Goal: Navigation & Orientation: Find specific page/section

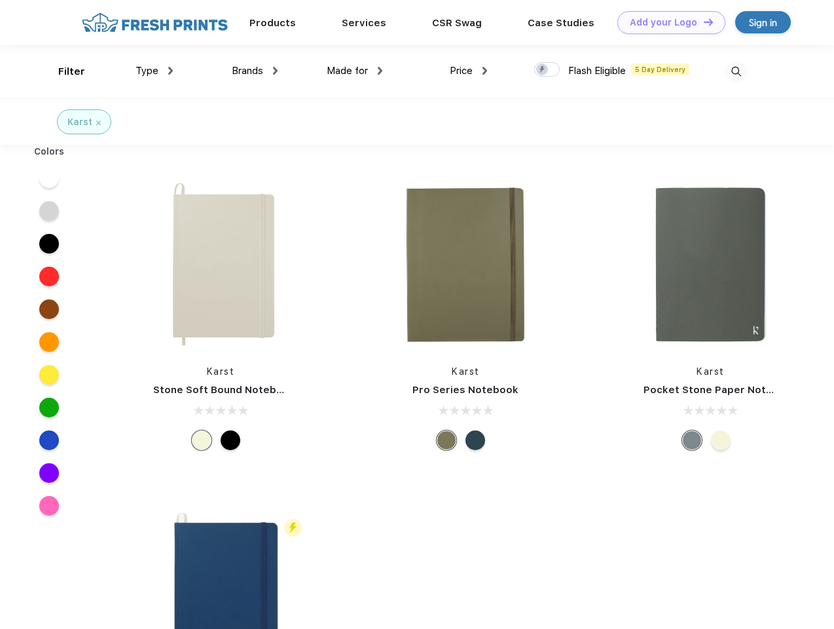
click at [667, 22] on link "Add your Logo Design Tool" at bounding box center [672, 22] width 108 height 23
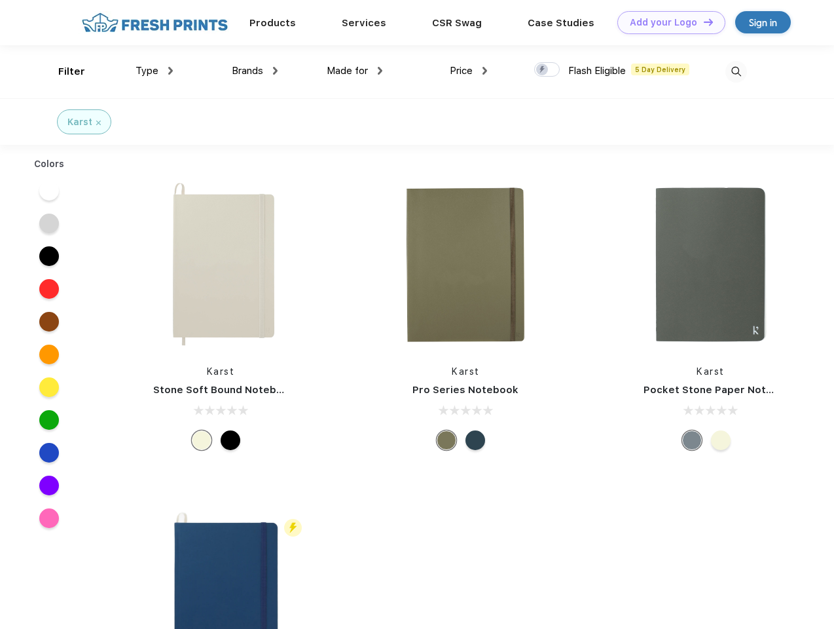
click at [0, 0] on div "Design Tool" at bounding box center [0, 0] width 0 height 0
click at [703, 22] on link "Add your Logo Design Tool" at bounding box center [672, 22] width 108 height 23
click at [63, 71] on div "Filter" at bounding box center [71, 71] width 27 height 15
click at [155, 71] on span "Type" at bounding box center [147, 71] width 23 height 12
click at [255, 71] on span "Brands" at bounding box center [247, 71] width 31 height 12
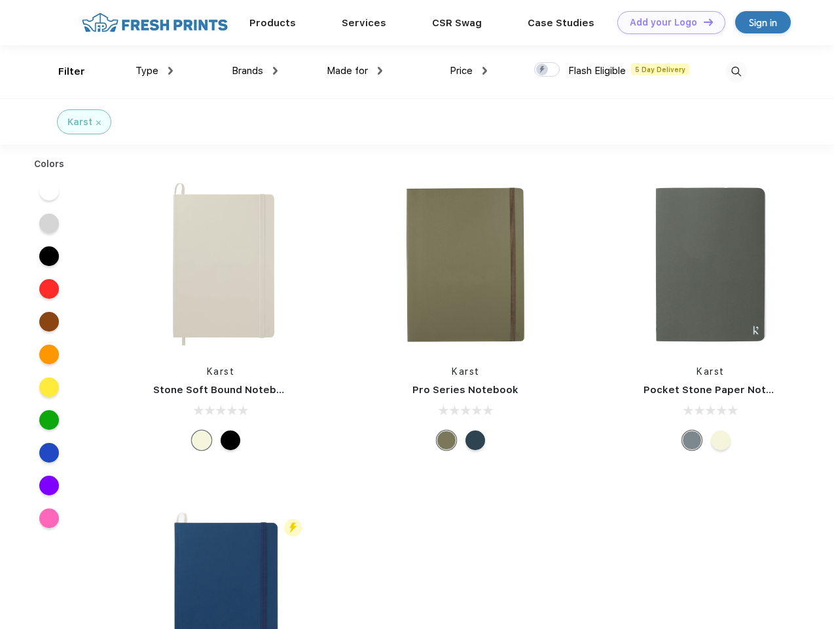
click at [355, 71] on span "Made for" at bounding box center [347, 71] width 41 height 12
click at [469, 71] on span "Price" at bounding box center [461, 71] width 23 height 12
click at [548, 70] on div at bounding box center [547, 69] width 26 height 14
click at [543, 70] on input "checkbox" at bounding box center [538, 66] width 9 height 9
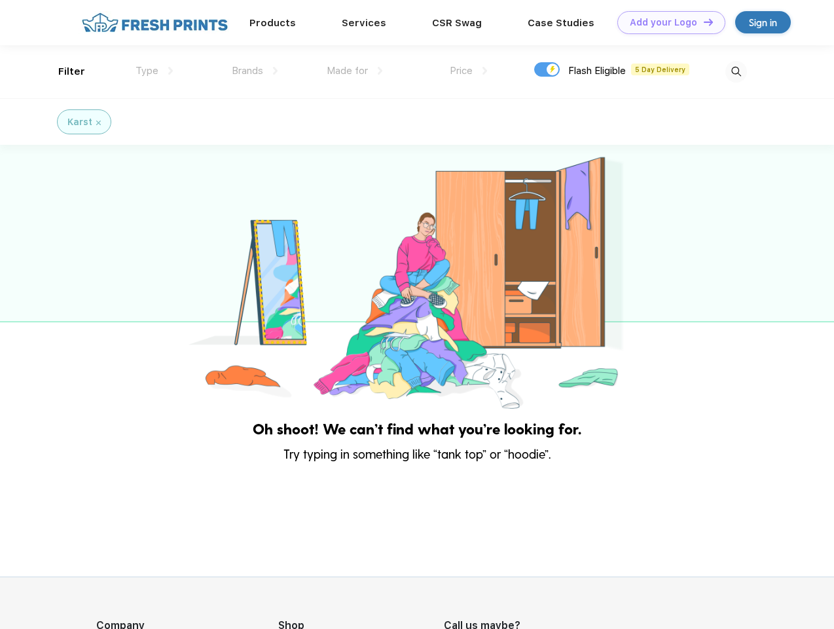
click at [736, 71] on img at bounding box center [737, 72] width 22 height 22
